Goal: Task Accomplishment & Management: Use online tool/utility

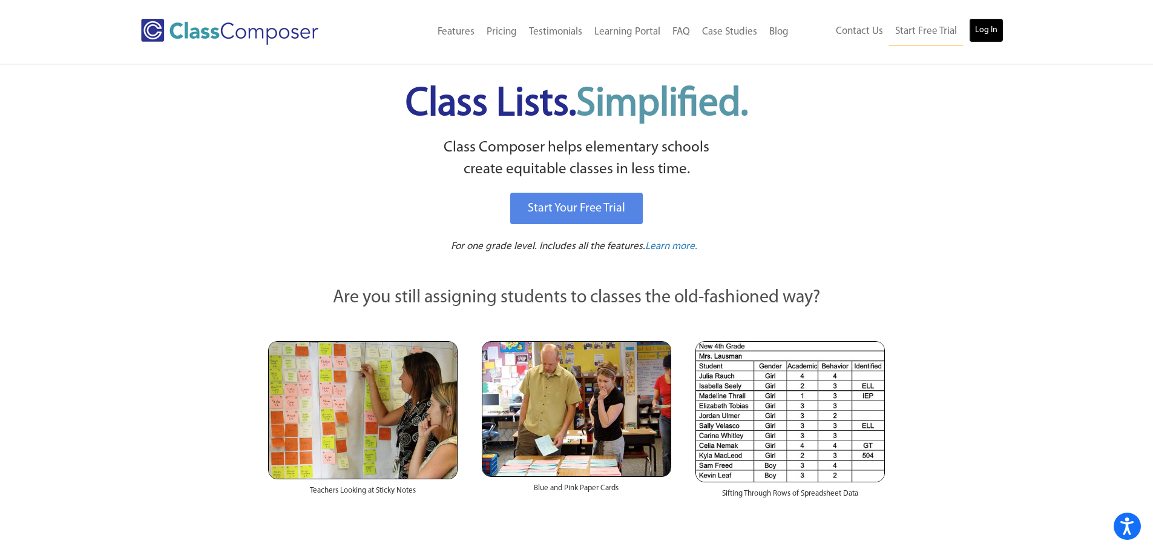
click at [987, 33] on link "Log In" at bounding box center [986, 30] width 35 height 24
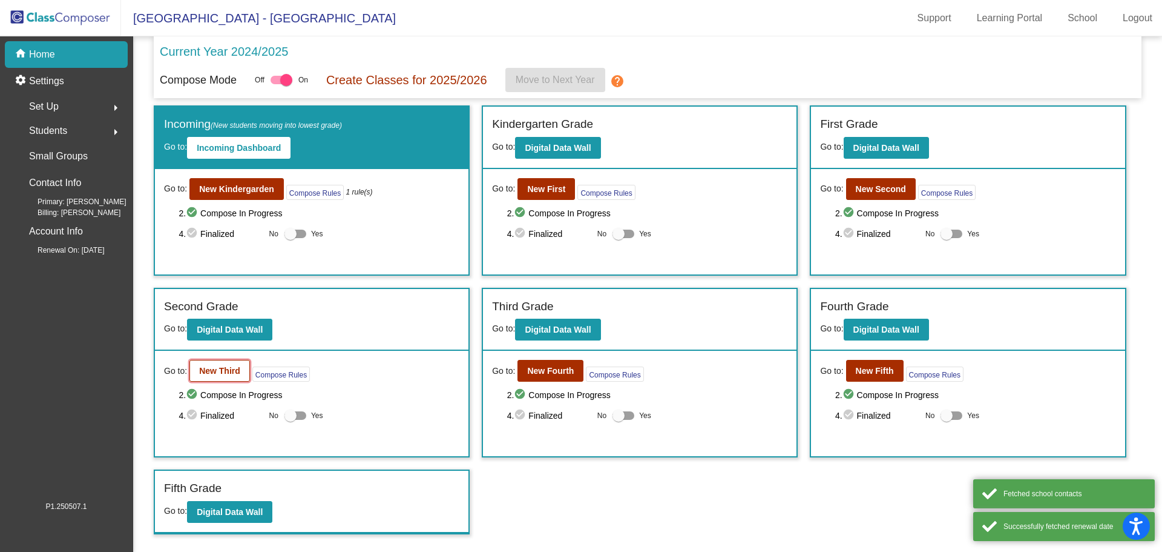
click at [217, 372] on b "New Third" at bounding box center [219, 371] width 41 height 10
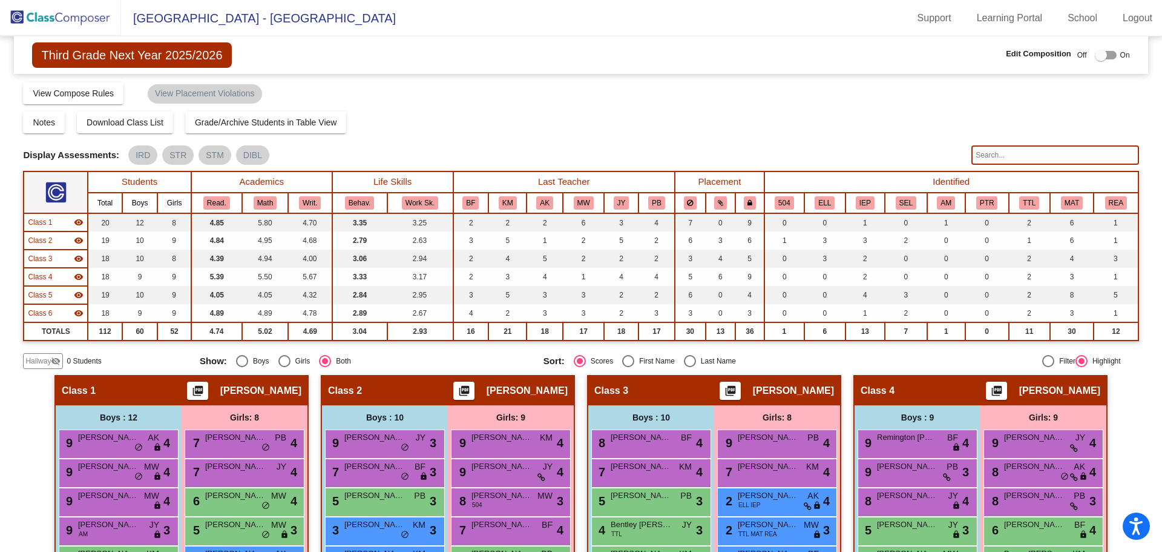
click at [983, 162] on input "text" at bounding box center [1055, 154] width 167 height 19
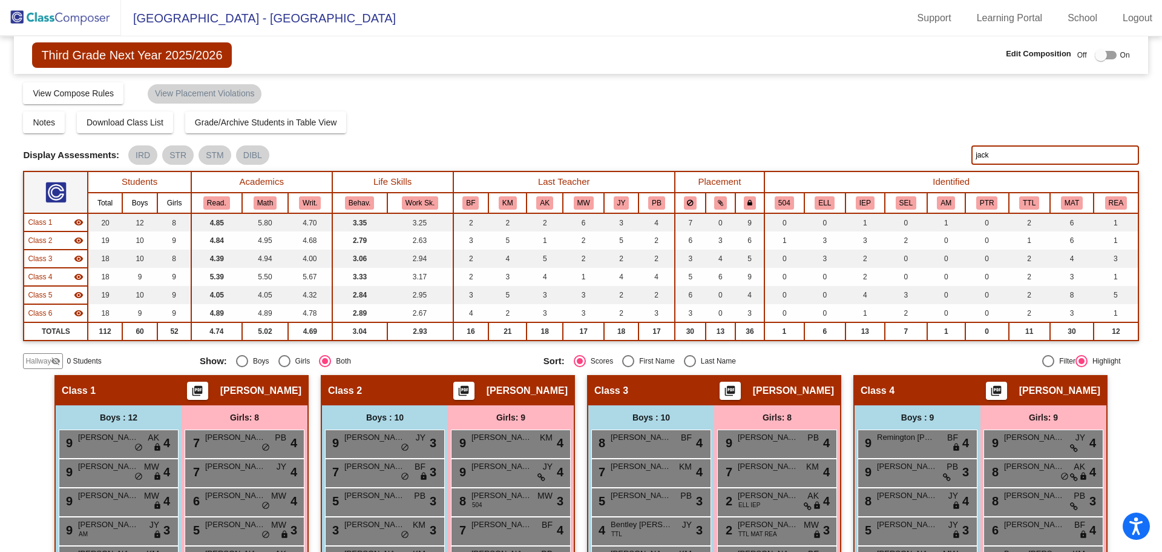
type input "jack"
